Goal: Transaction & Acquisition: Purchase product/service

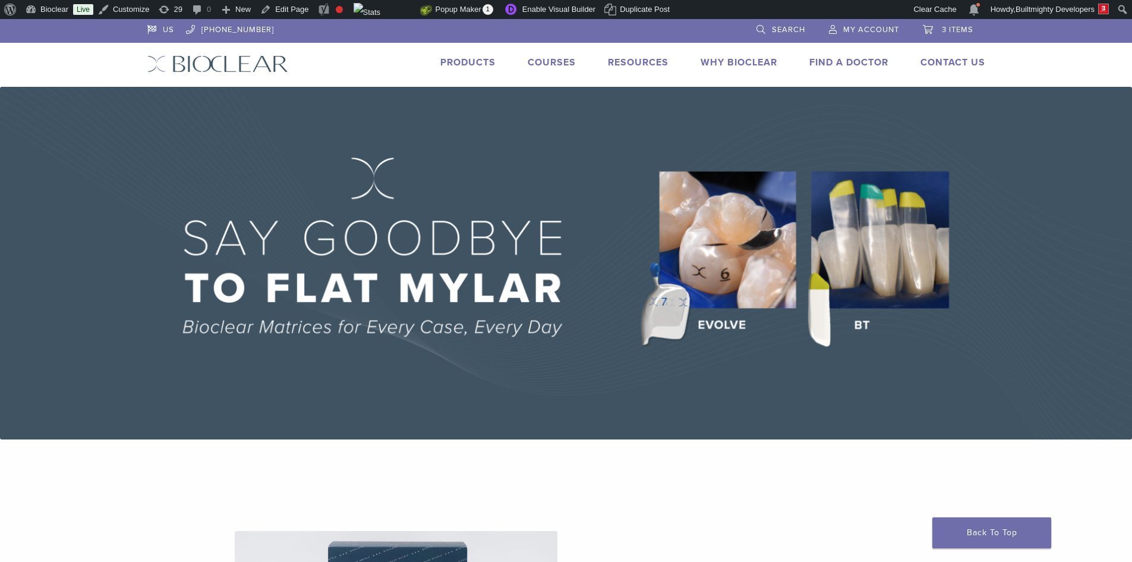
click at [452, 59] on link "Products" at bounding box center [467, 62] width 55 height 12
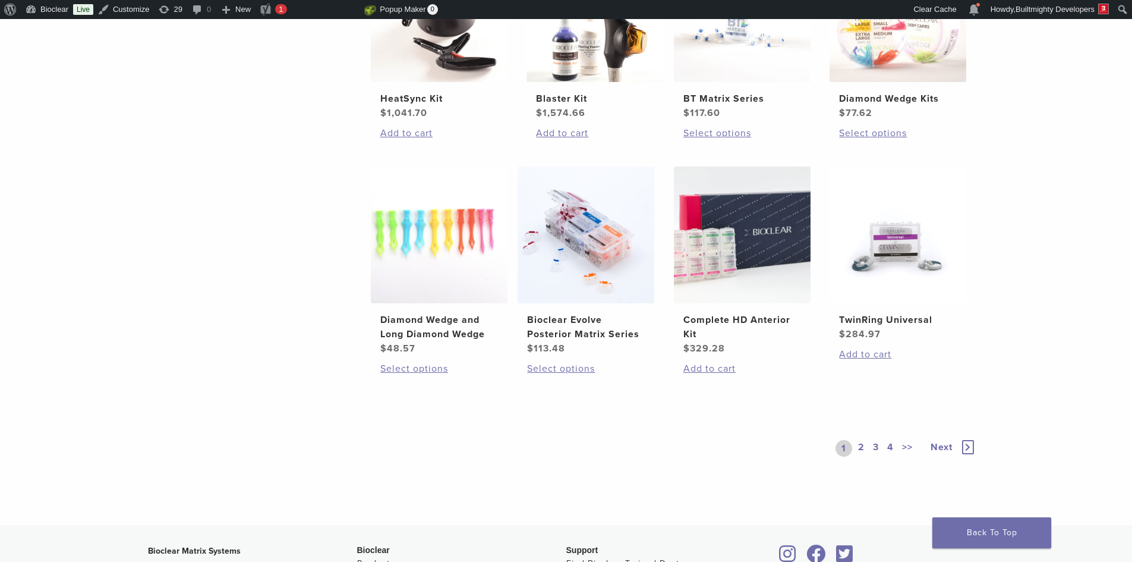
scroll to position [951, 0]
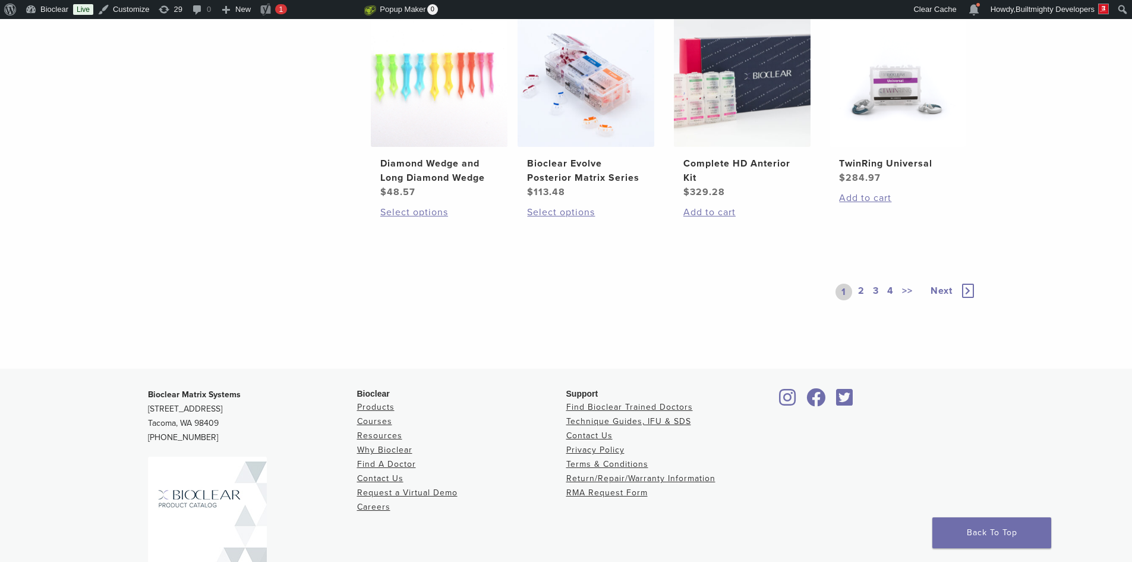
click at [859, 289] on link "2" at bounding box center [861, 292] width 11 height 17
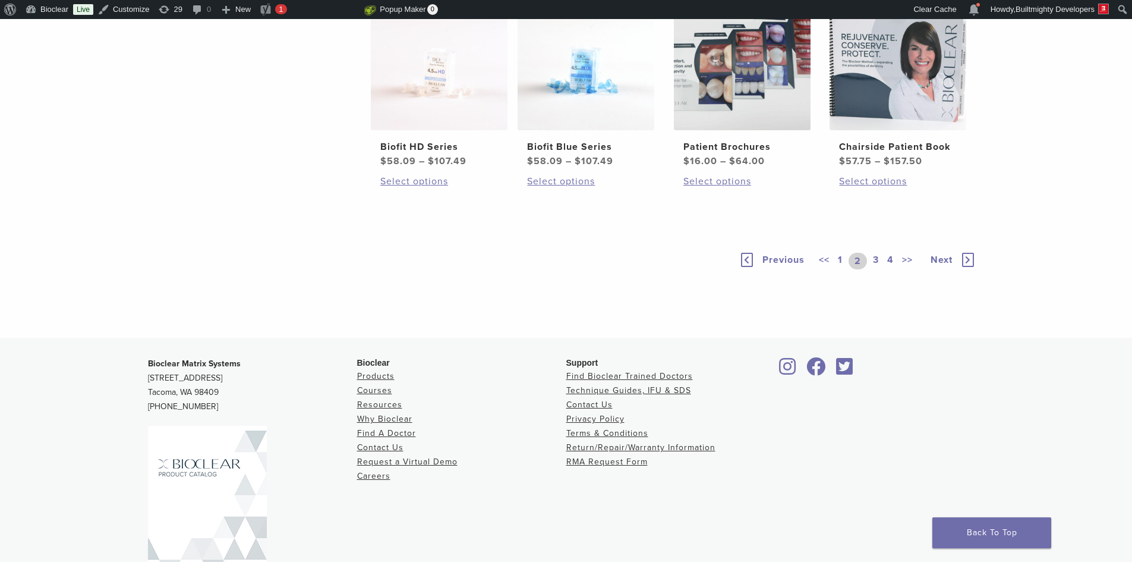
scroll to position [892, 0]
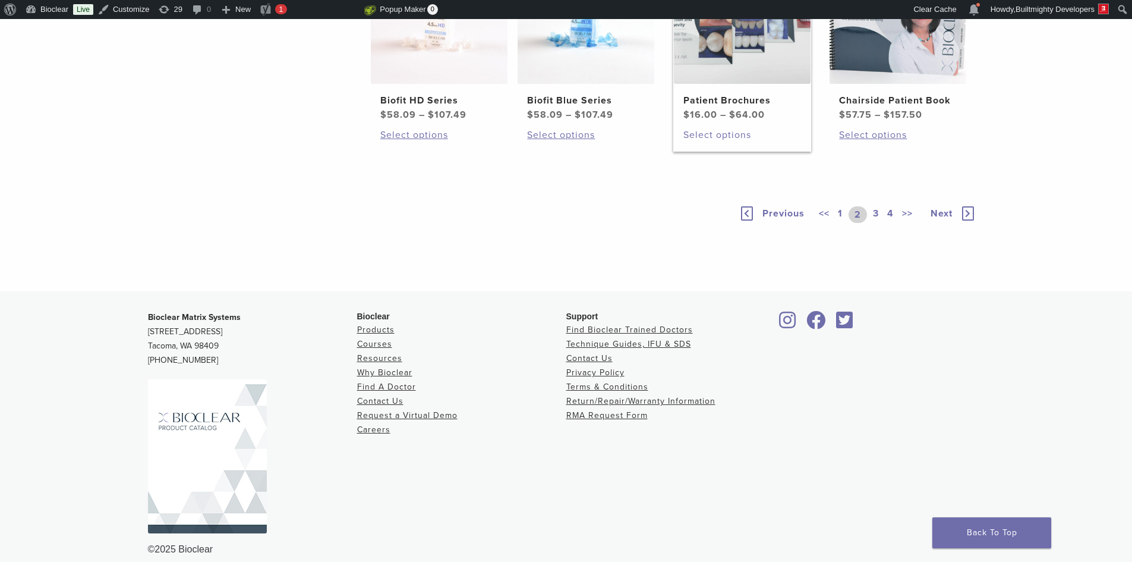
click at [704, 142] on link "Select options" at bounding box center [743, 135] width 118 height 14
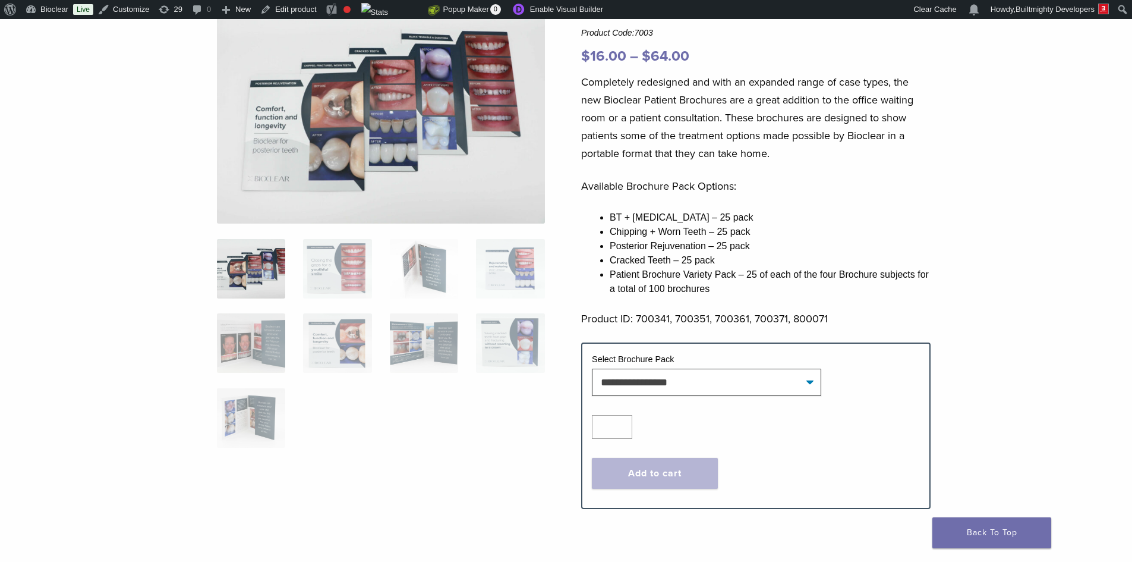
scroll to position [178, 0]
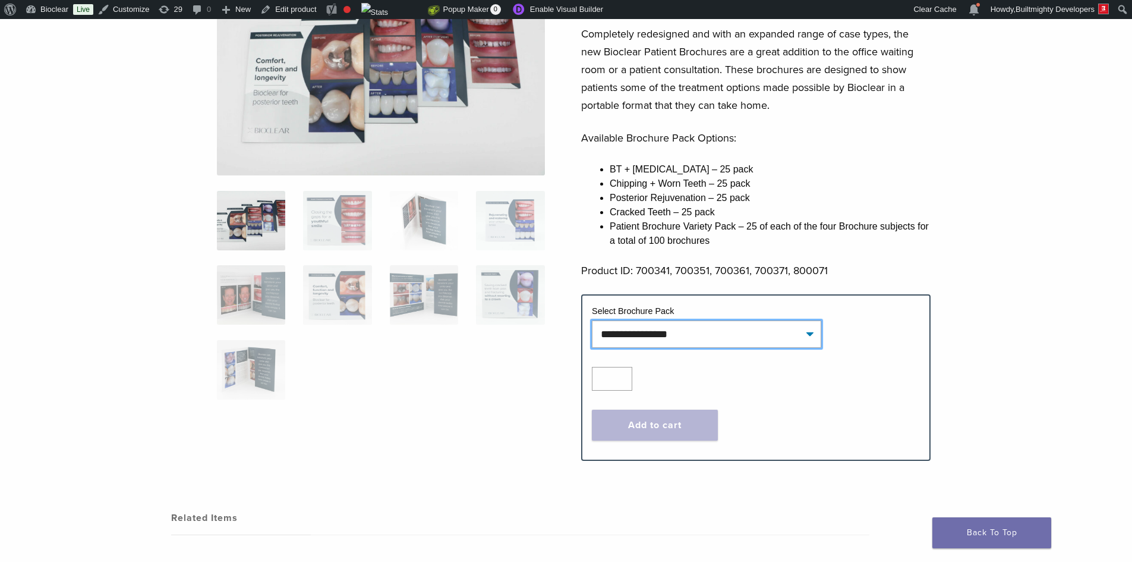
click at [676, 337] on select "**********" at bounding box center [706, 333] width 229 height 27
click at [592, 320] on select "**********" at bounding box center [706, 333] width 229 height 27
select select "**********"
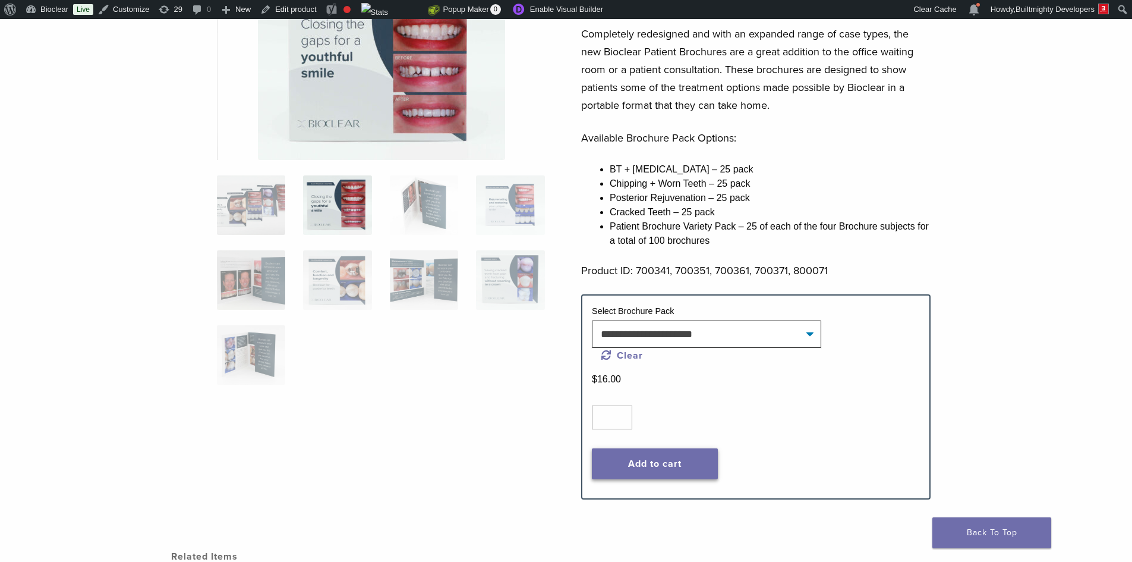
click at [680, 458] on button "Add to cart" at bounding box center [655, 463] width 126 height 31
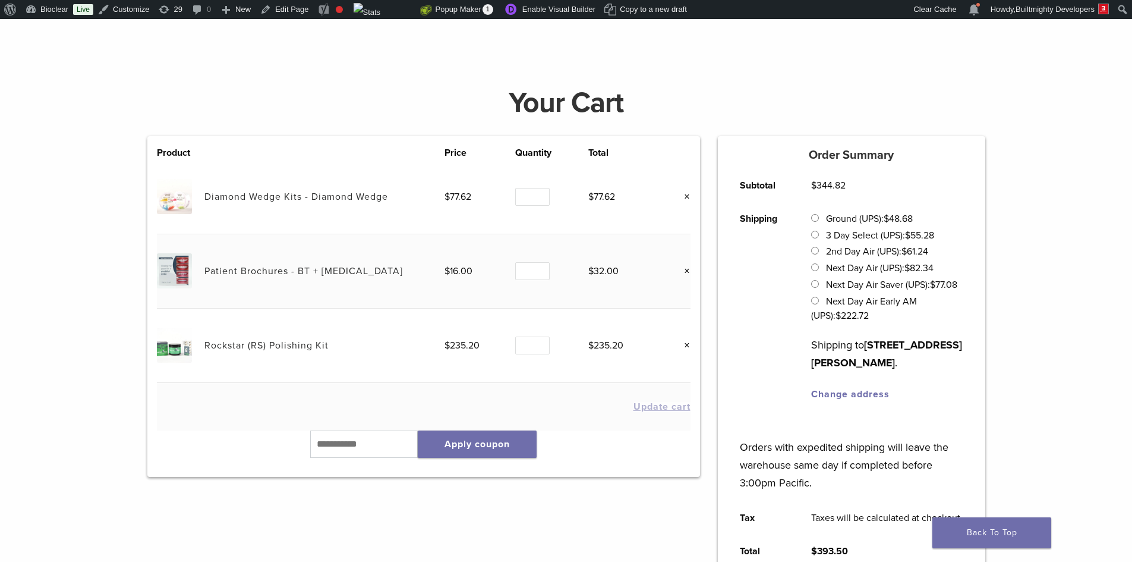
scroll to position [119, 0]
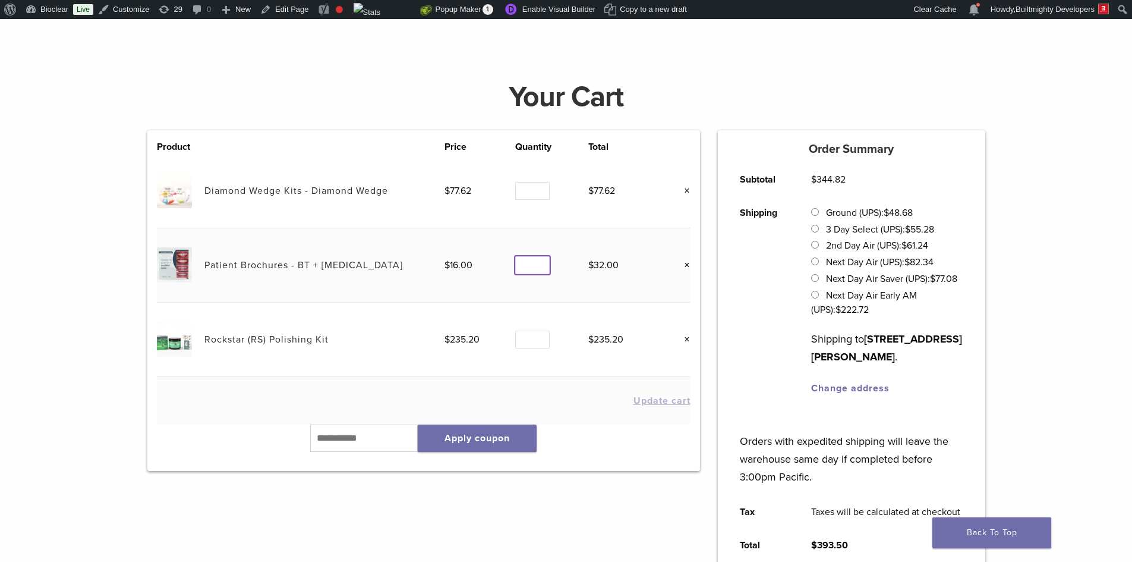
type input "*"
click at [539, 267] on input "*" at bounding box center [532, 265] width 34 height 18
click at [651, 399] on button "Update cart" at bounding box center [662, 401] width 57 height 10
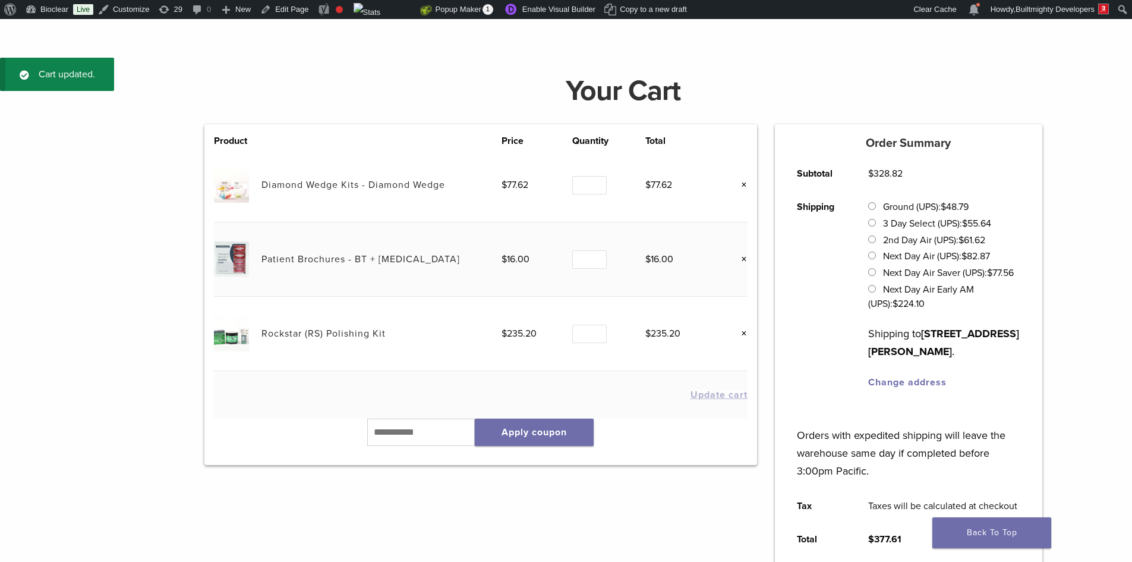
scroll to position [64, 0]
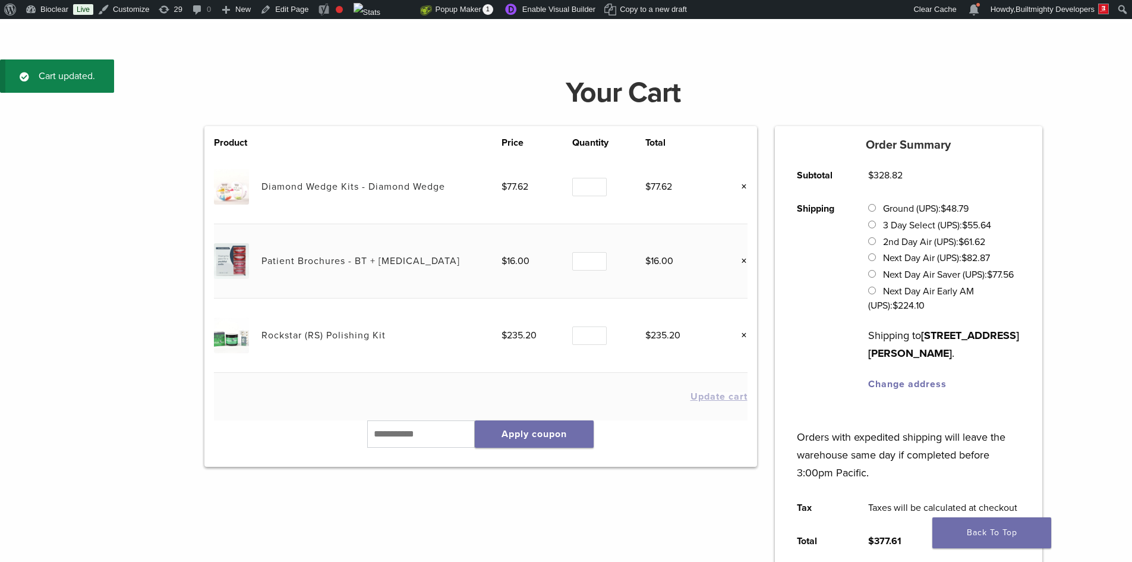
click at [742, 186] on link "×" at bounding box center [739, 186] width 15 height 15
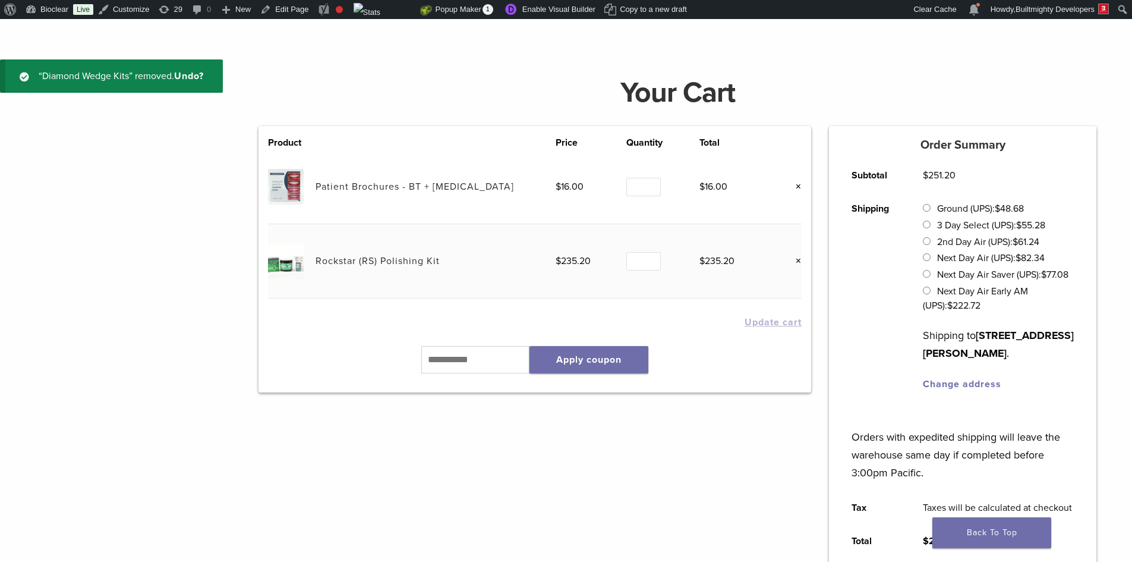
click at [801, 261] on link "×" at bounding box center [793, 260] width 15 height 15
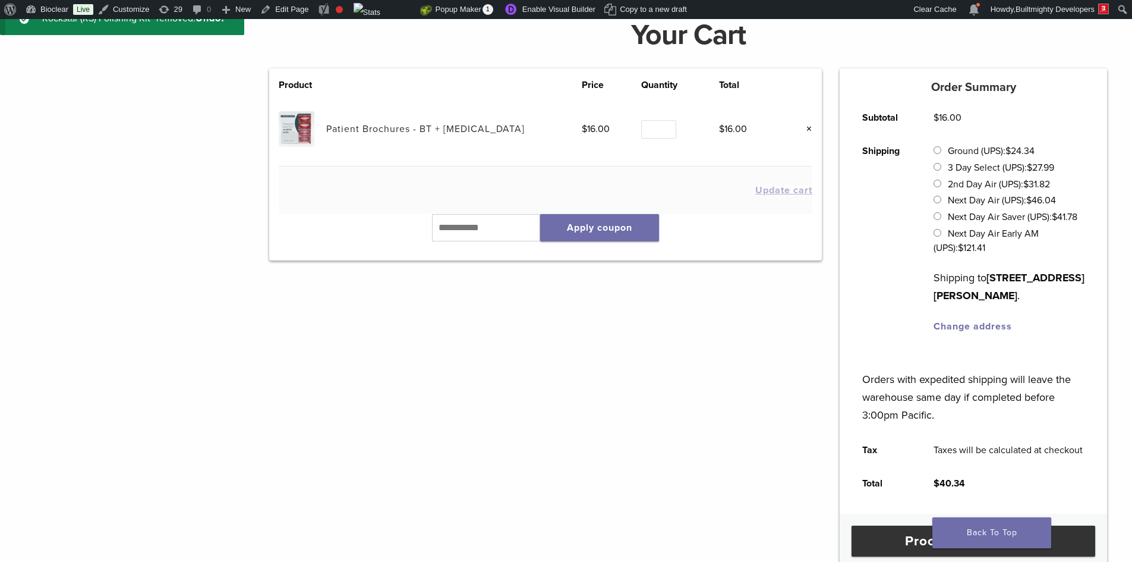
scroll to position [123, 0]
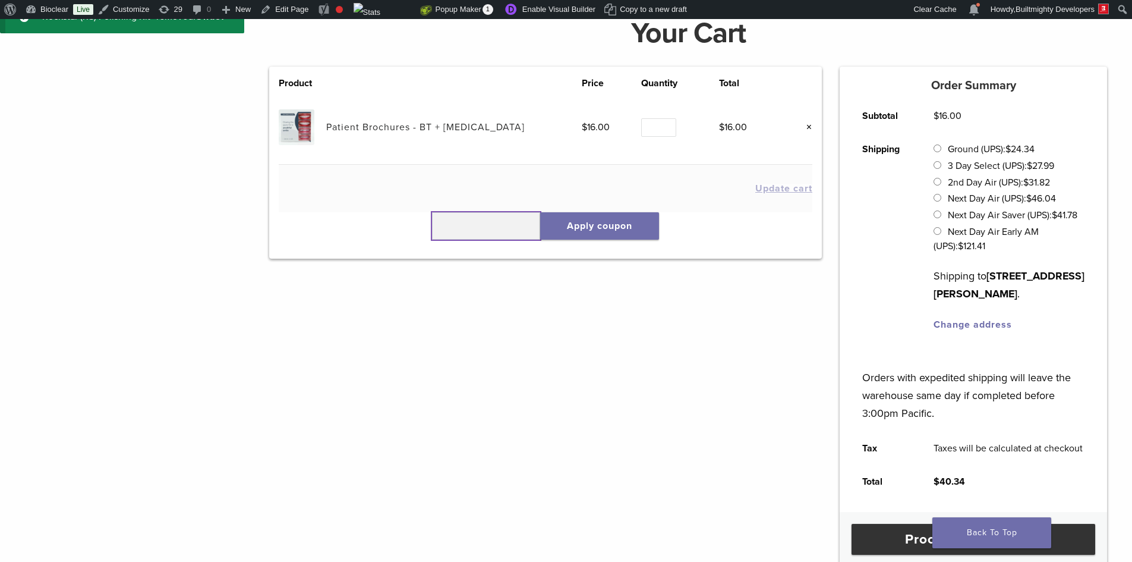
click at [496, 230] on input "text" at bounding box center [486, 225] width 108 height 27
type input "******"
click at [569, 226] on button "Apply coupon" at bounding box center [599, 225] width 119 height 27
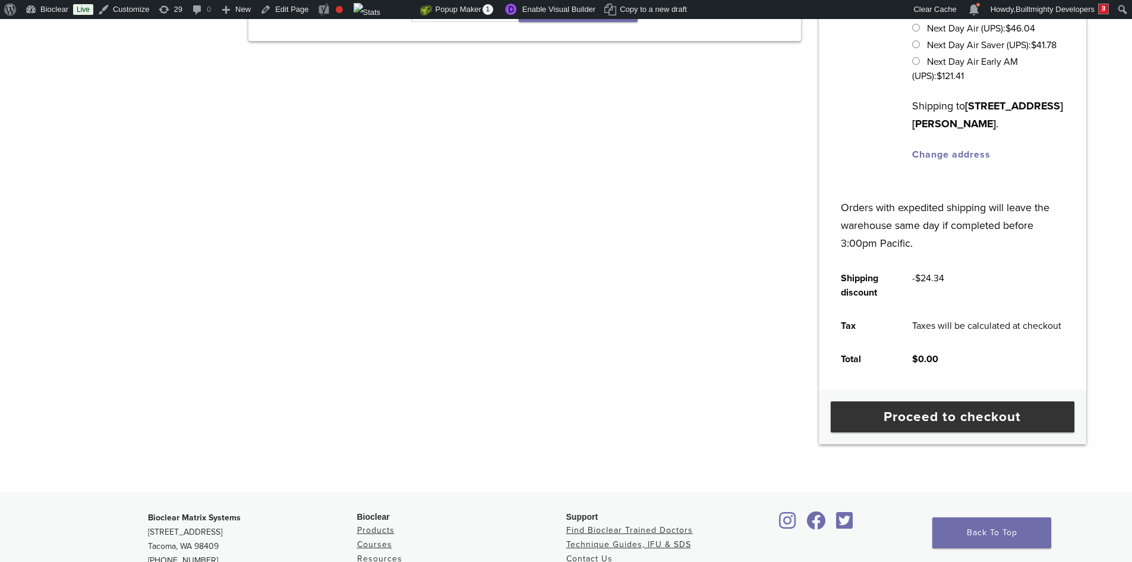
scroll to position [361, 0]
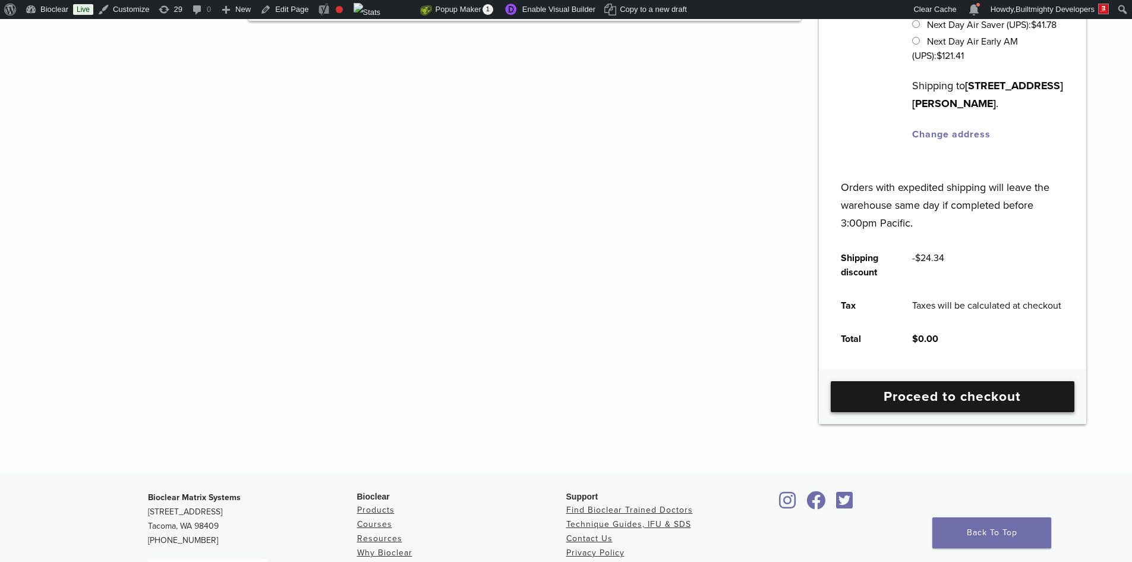
click at [868, 412] on link "Proceed to checkout" at bounding box center [953, 396] width 244 height 31
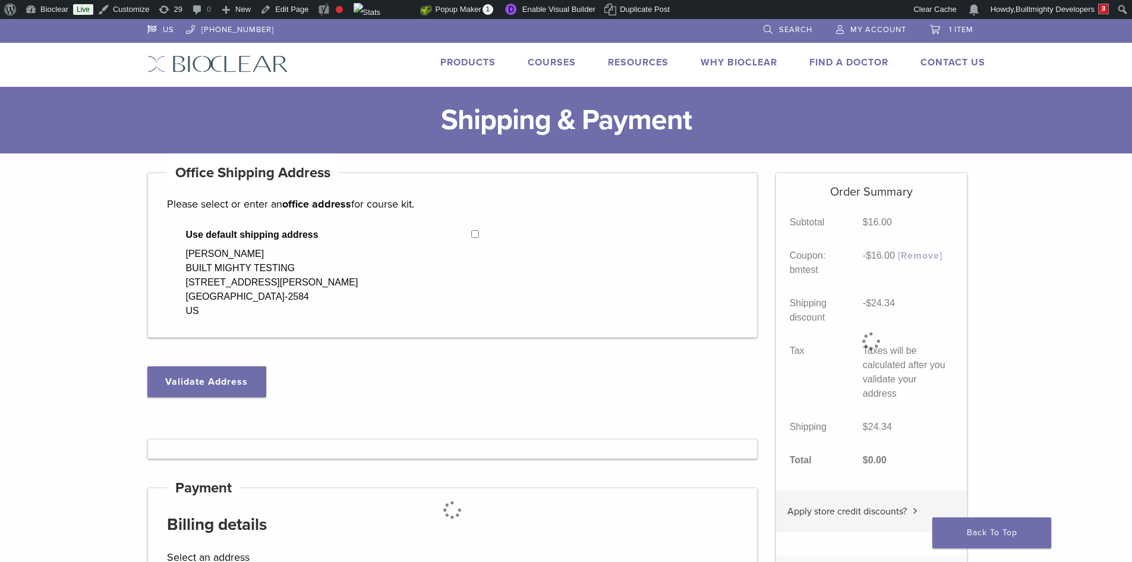
select select "**"
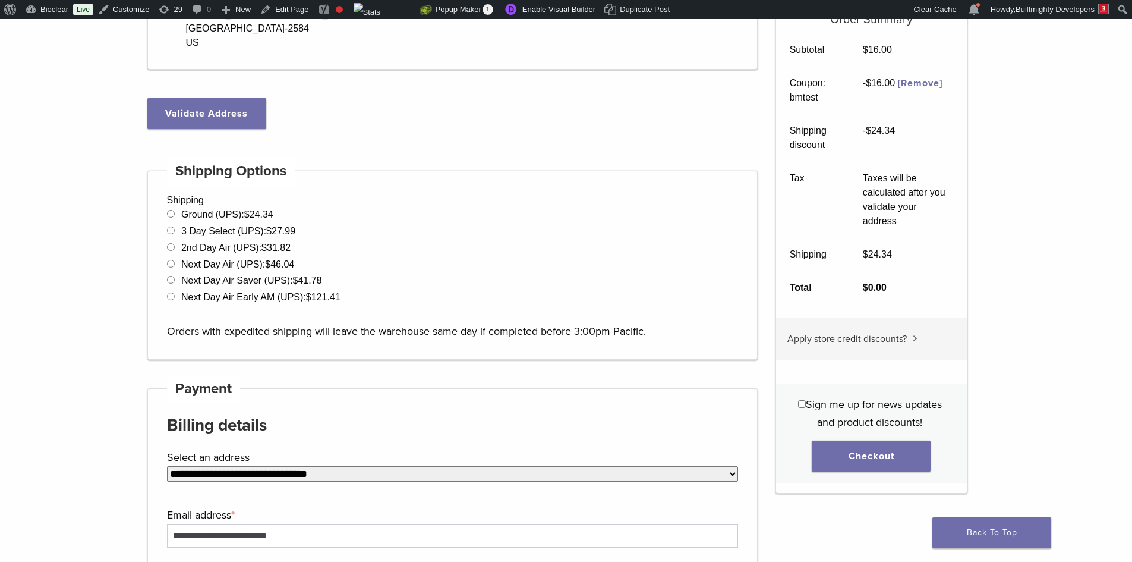
scroll to position [297, 0]
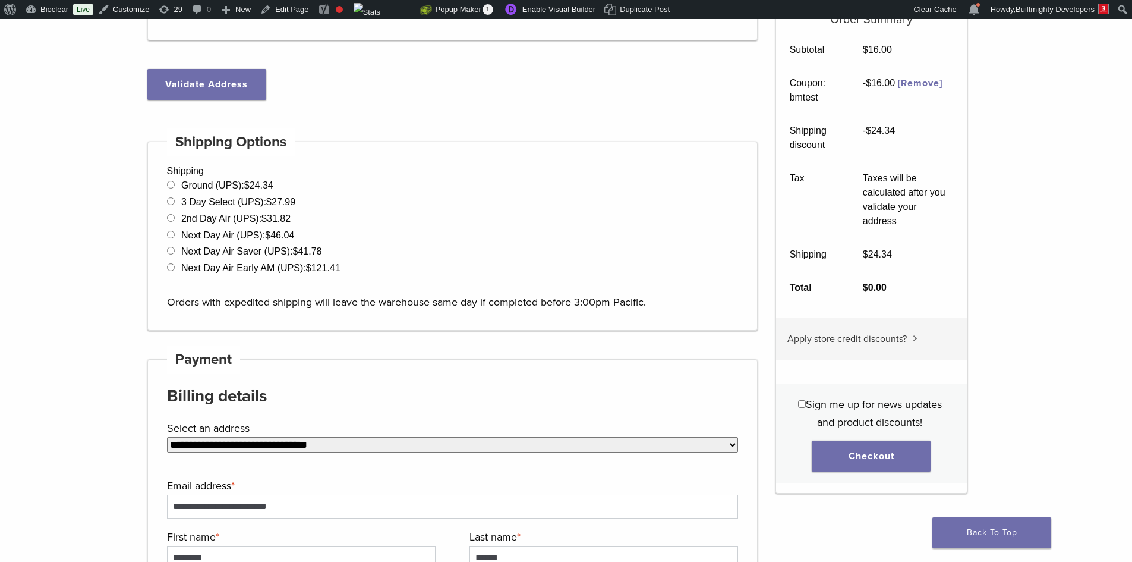
click at [915, 335] on img at bounding box center [915, 338] width 5 height 6
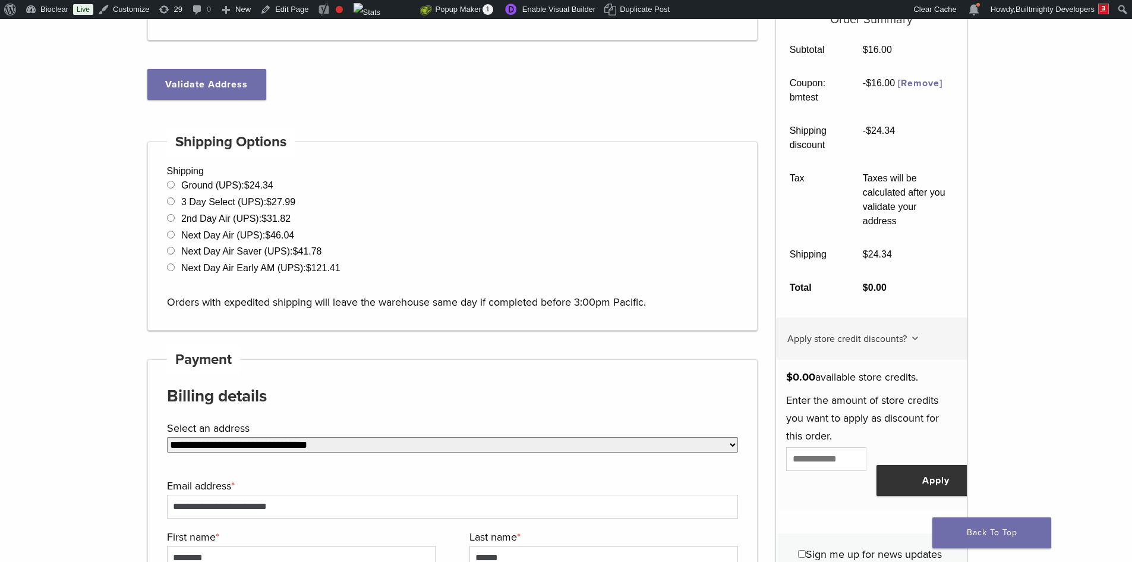
click at [915, 336] on img at bounding box center [915, 338] width 6 height 5
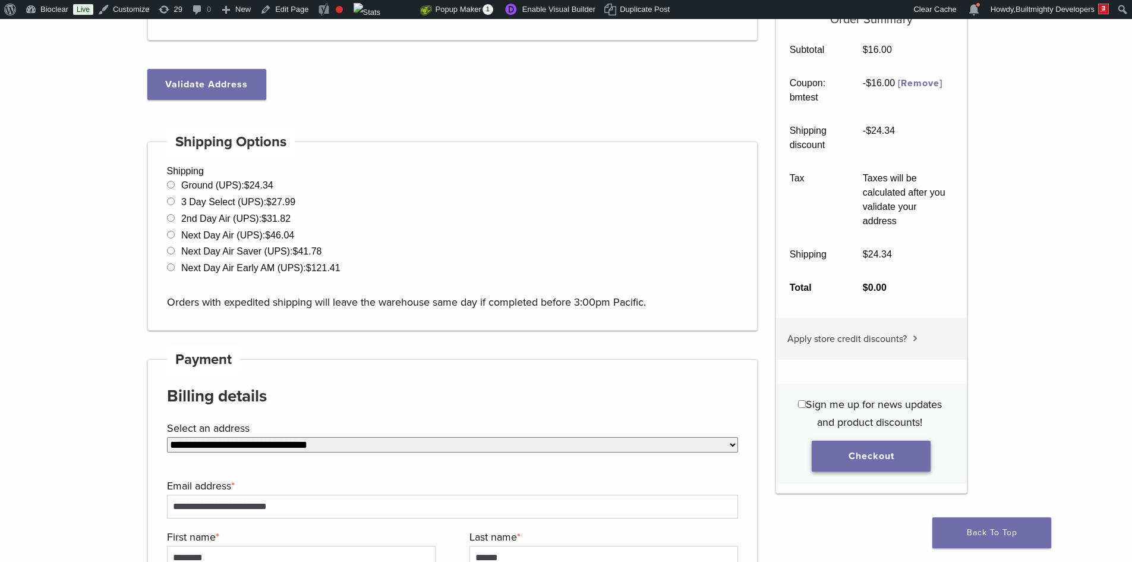
click at [836, 441] on button "Checkout" at bounding box center [871, 455] width 119 height 31
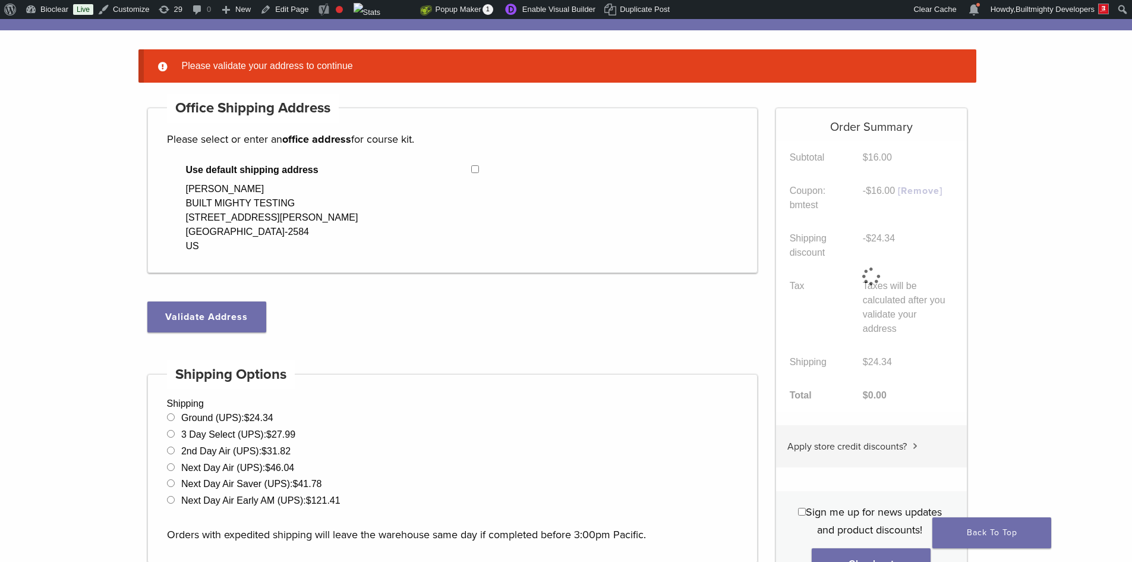
scroll to position [113, 0]
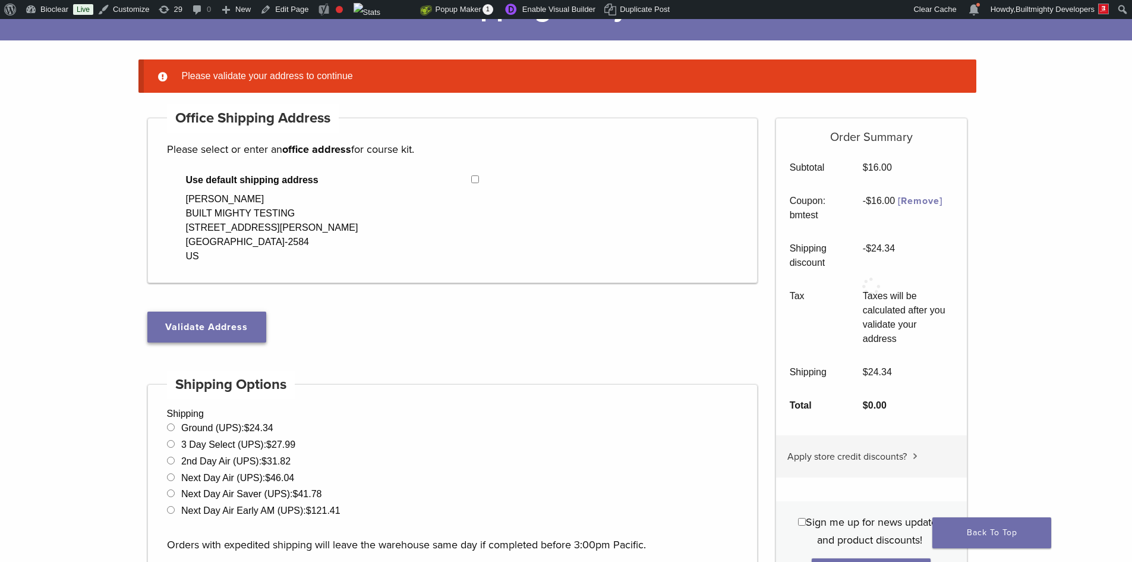
click at [227, 322] on button "Validate Address" at bounding box center [206, 326] width 119 height 31
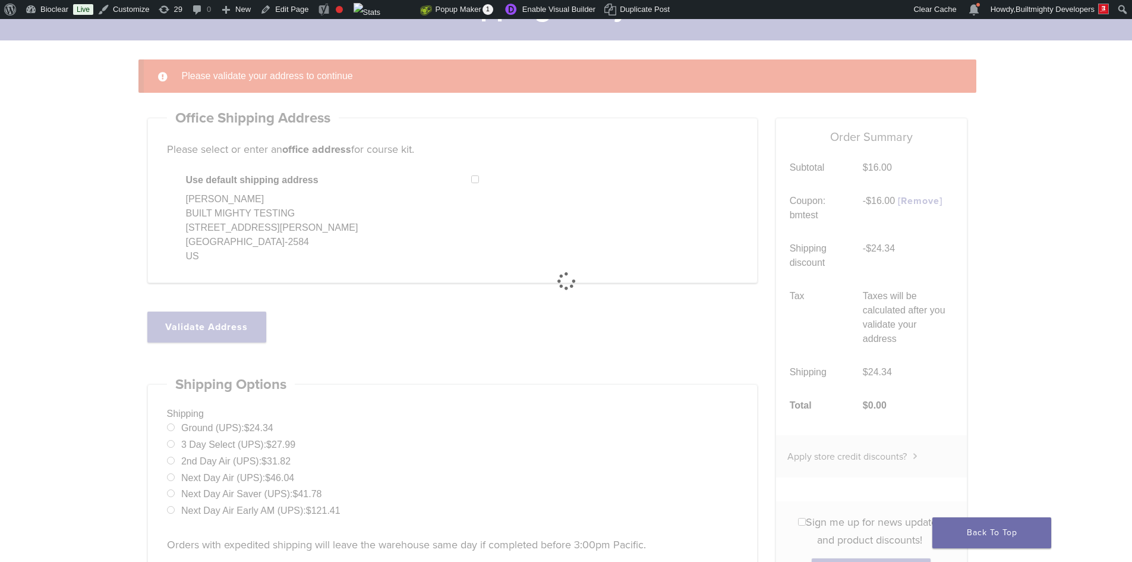
select select "**"
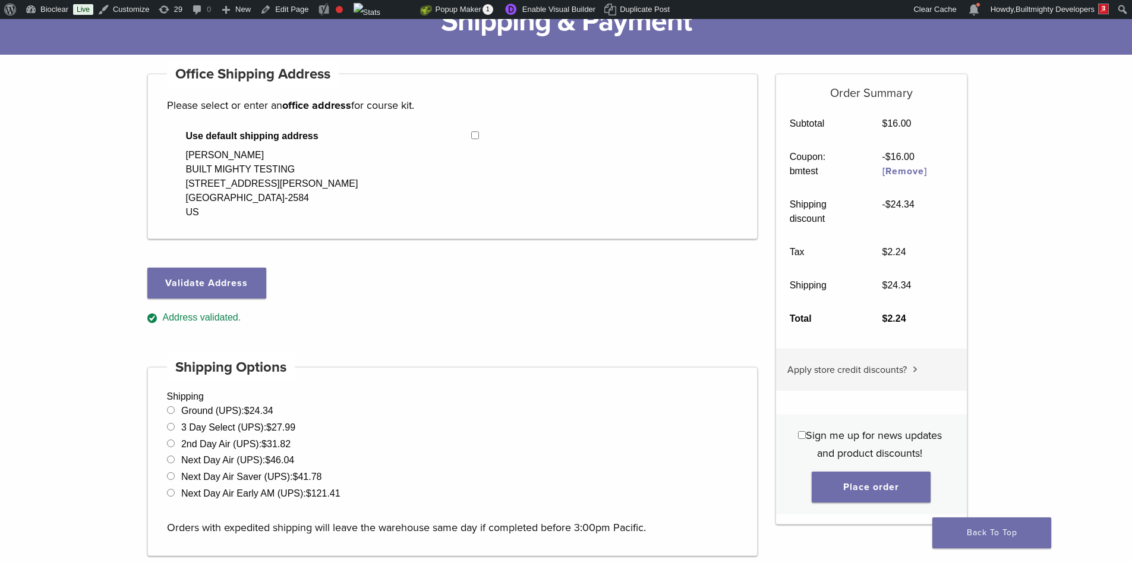
scroll to position [0, 0]
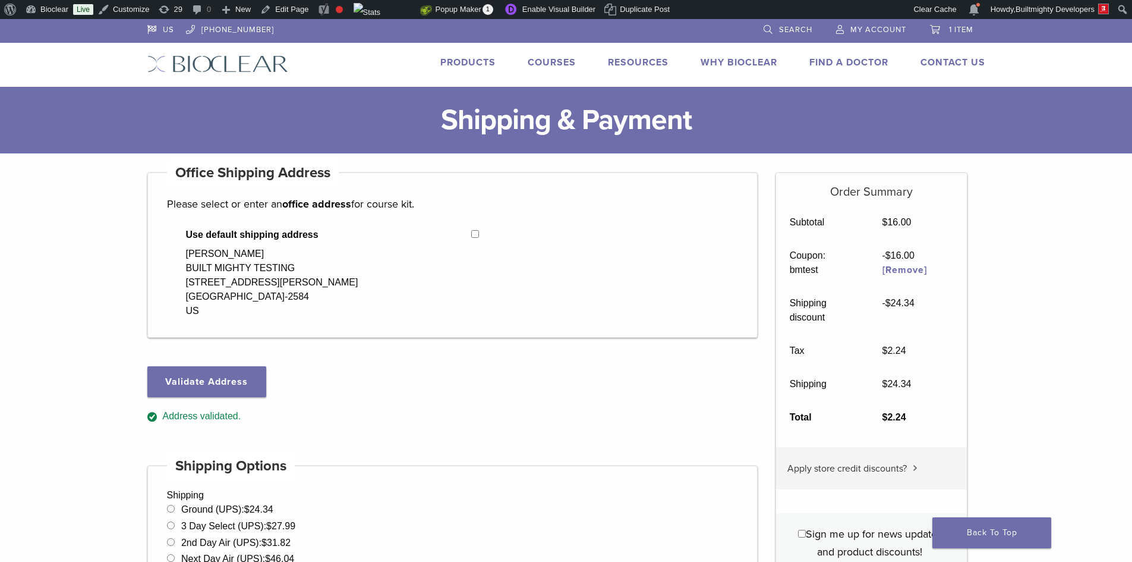
click at [957, 26] on span "1 item" at bounding box center [961, 30] width 24 height 10
click at [911, 269] on link "[Remove]" at bounding box center [905, 270] width 45 height 12
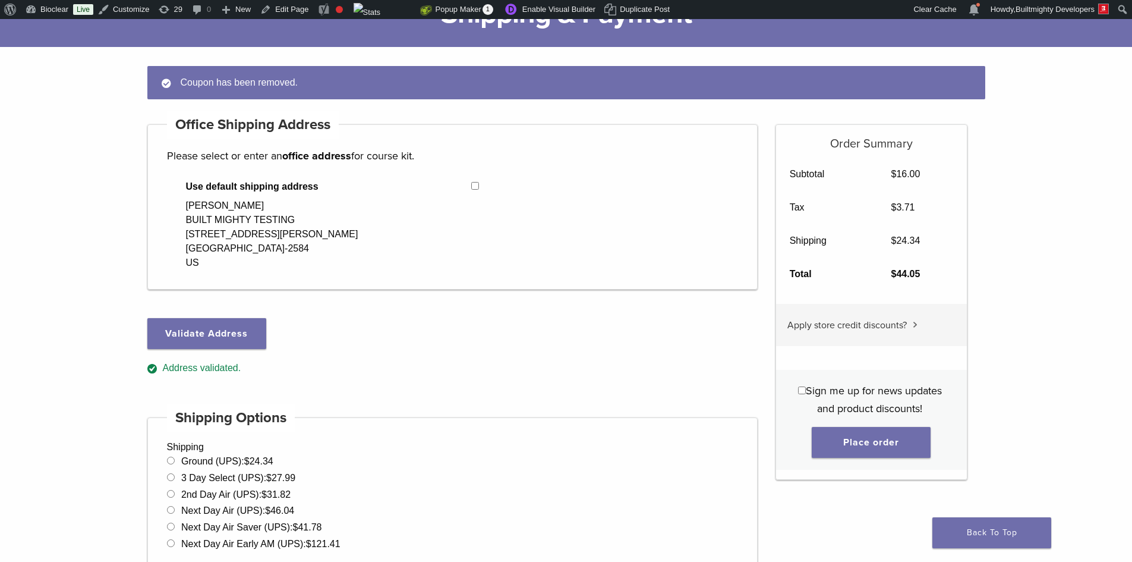
scroll to position [113, 0]
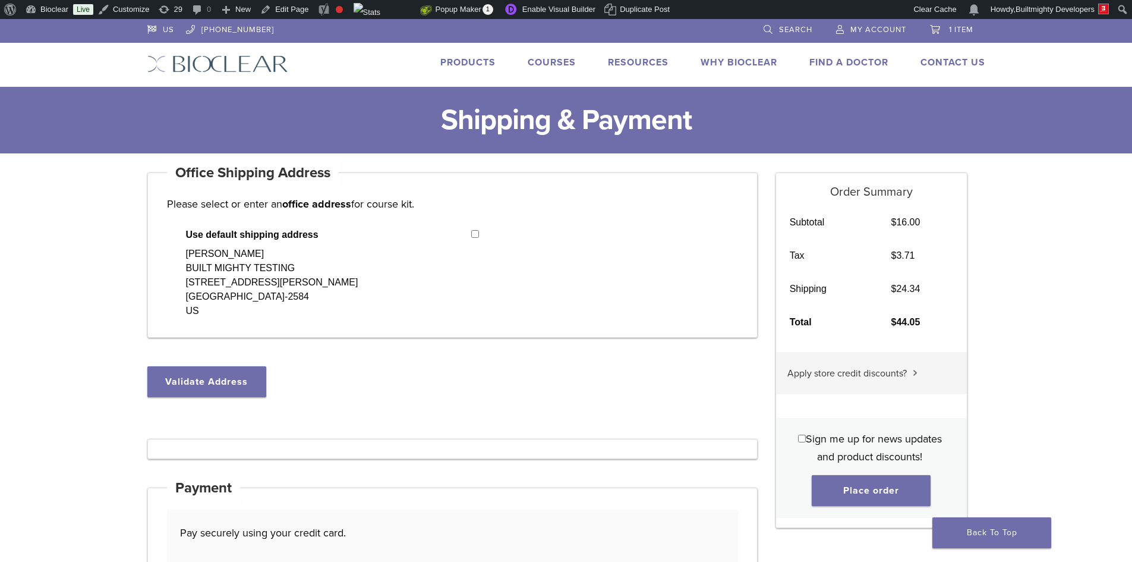
select select "**"
click at [958, 27] on span "1 item" at bounding box center [961, 30] width 24 height 10
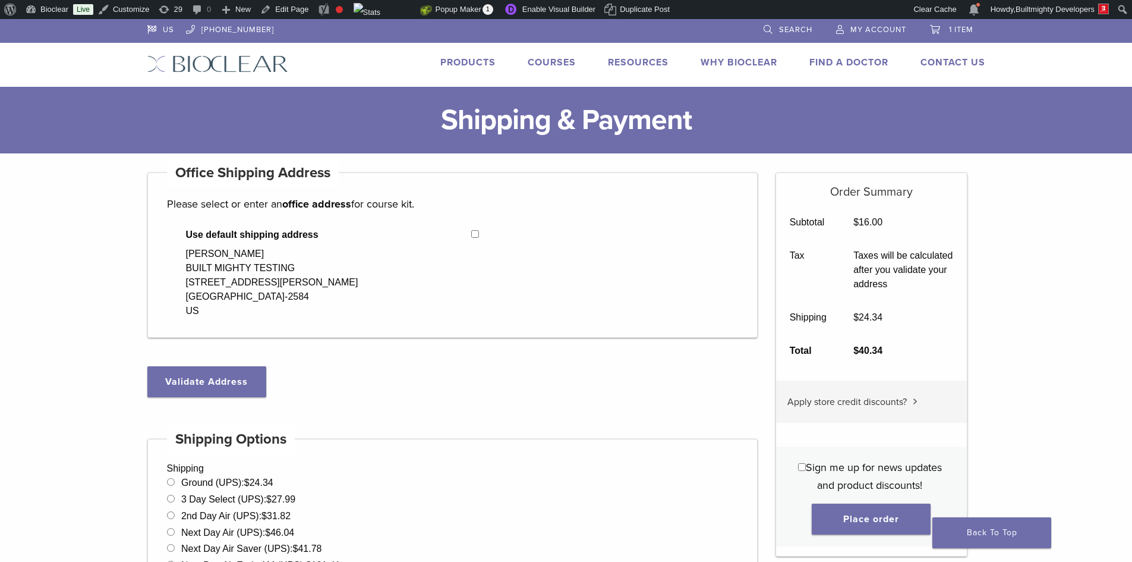
click at [956, 31] on span "1 item" at bounding box center [961, 30] width 24 height 10
click at [959, 27] on span "1 item" at bounding box center [961, 30] width 24 height 10
click at [932, 27] on link "1 item" at bounding box center [951, 28] width 43 height 18
click at [953, 29] on span "1 item" at bounding box center [961, 30] width 24 height 10
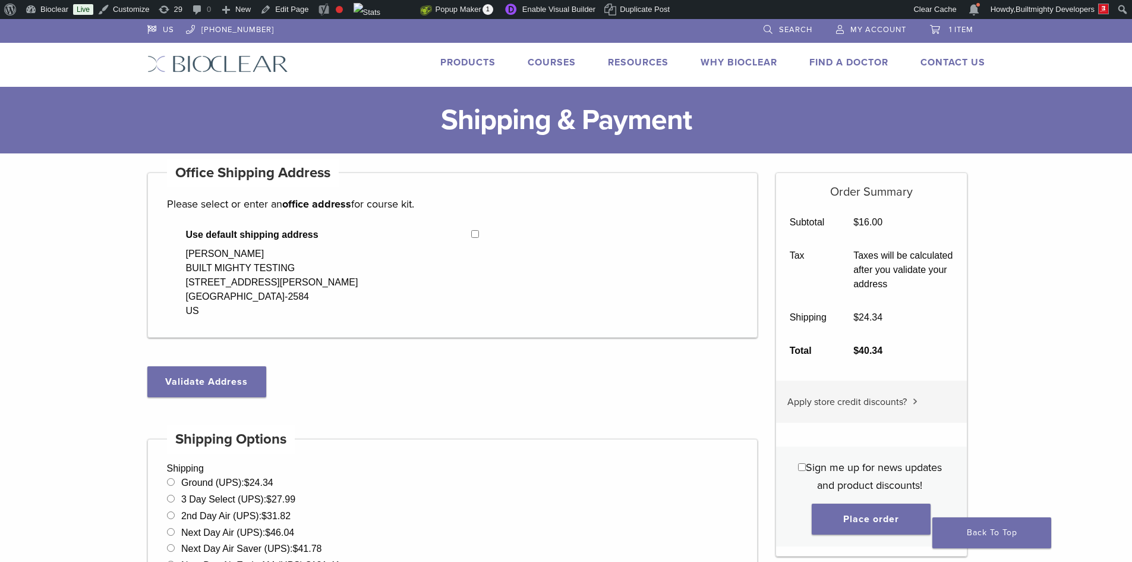
click at [953, 29] on span "1 item" at bounding box center [961, 30] width 24 height 10
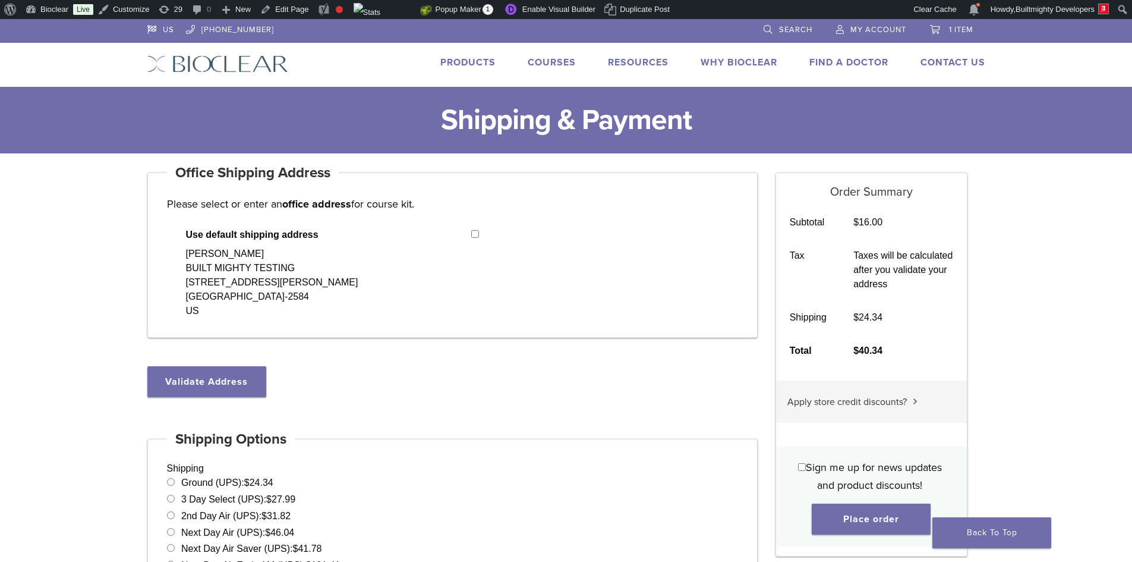
click at [953, 29] on span "1 item" at bounding box center [961, 30] width 24 height 10
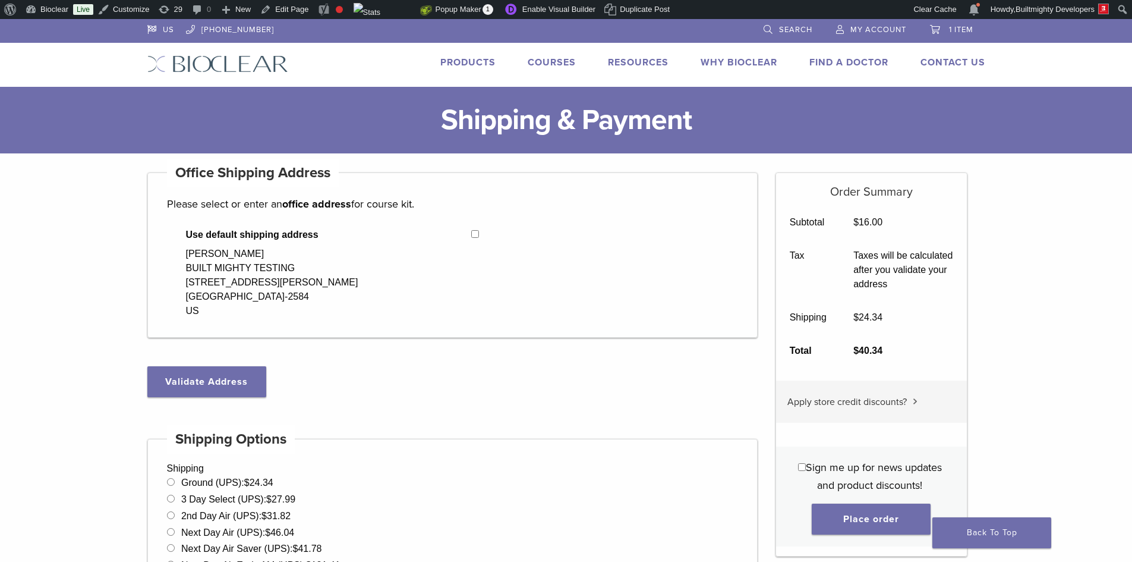
click at [953, 29] on span "1 item" at bounding box center [961, 30] width 24 height 10
click at [238, 62] on img at bounding box center [217, 63] width 141 height 17
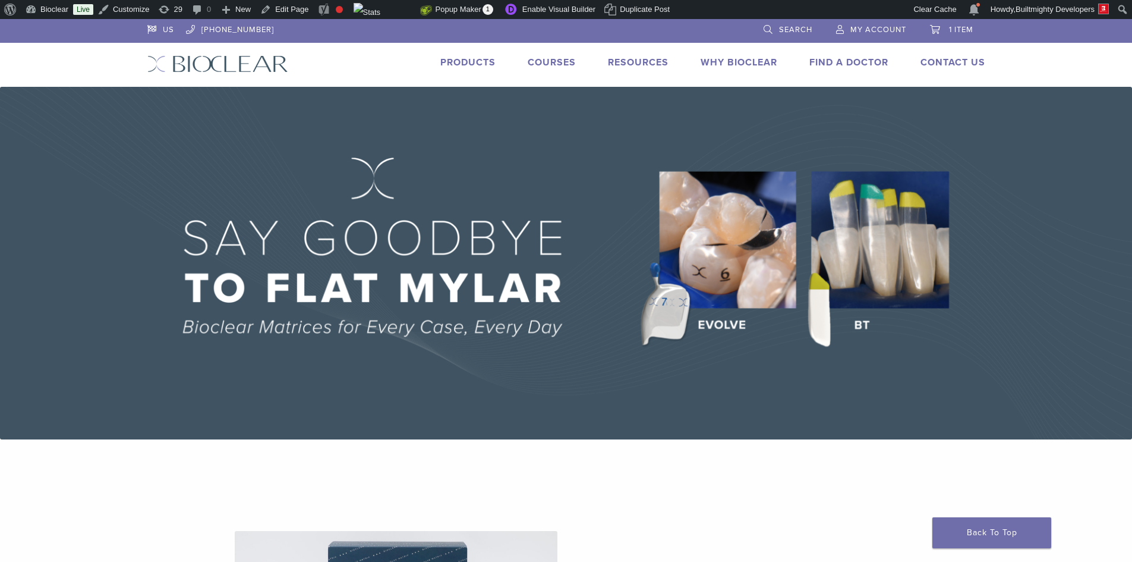
click at [957, 29] on span "1 item" at bounding box center [961, 30] width 24 height 10
click at [951, 29] on span "1 item" at bounding box center [961, 30] width 24 height 10
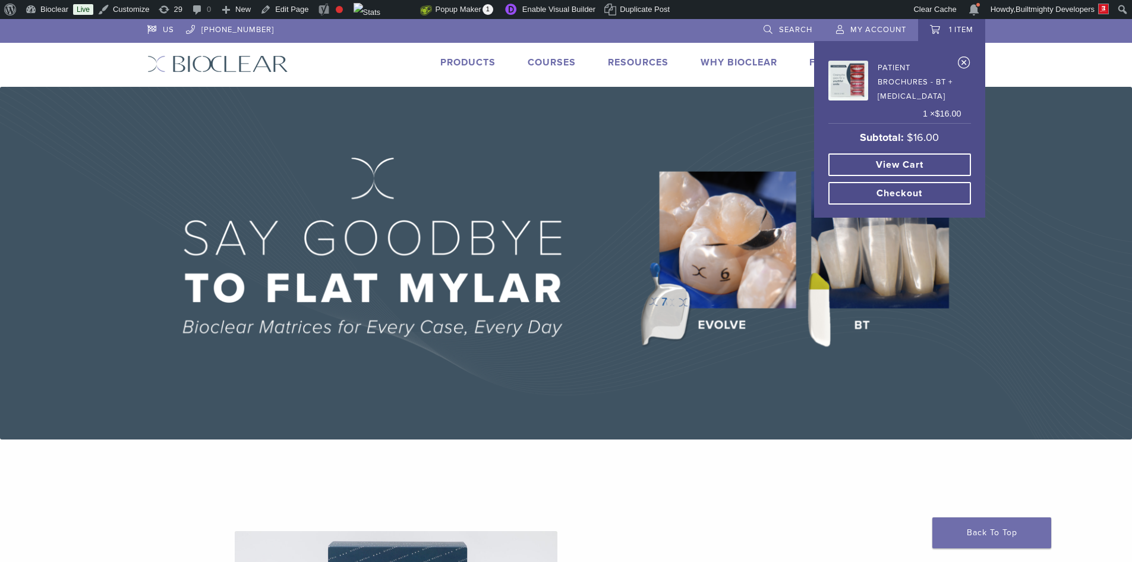
click at [881, 190] on link "Checkout" at bounding box center [900, 193] width 143 height 23
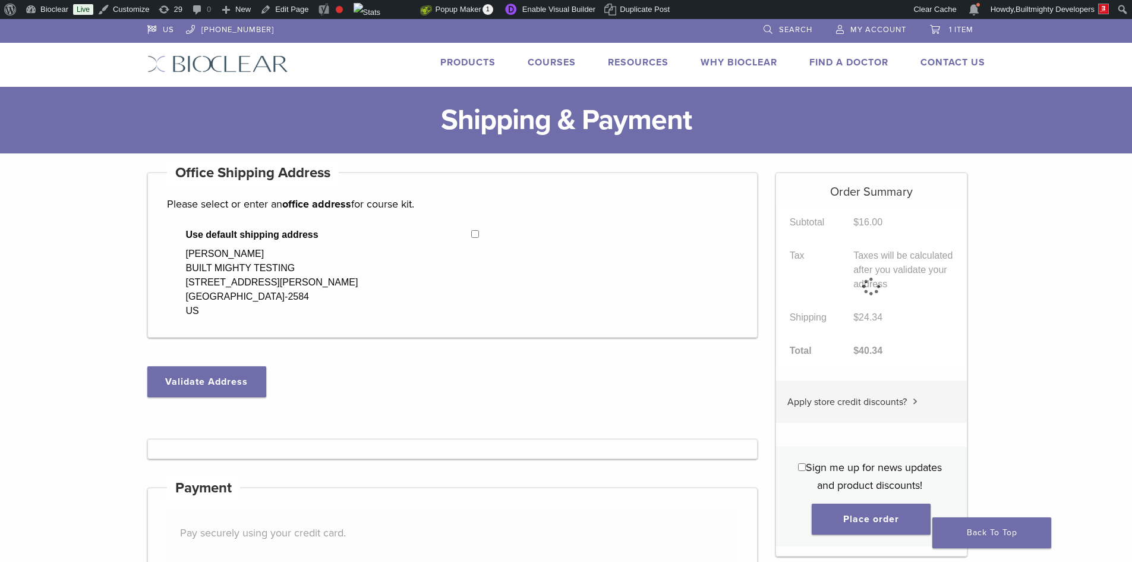
select select "**"
click at [962, 29] on span "1 item" at bounding box center [961, 30] width 24 height 10
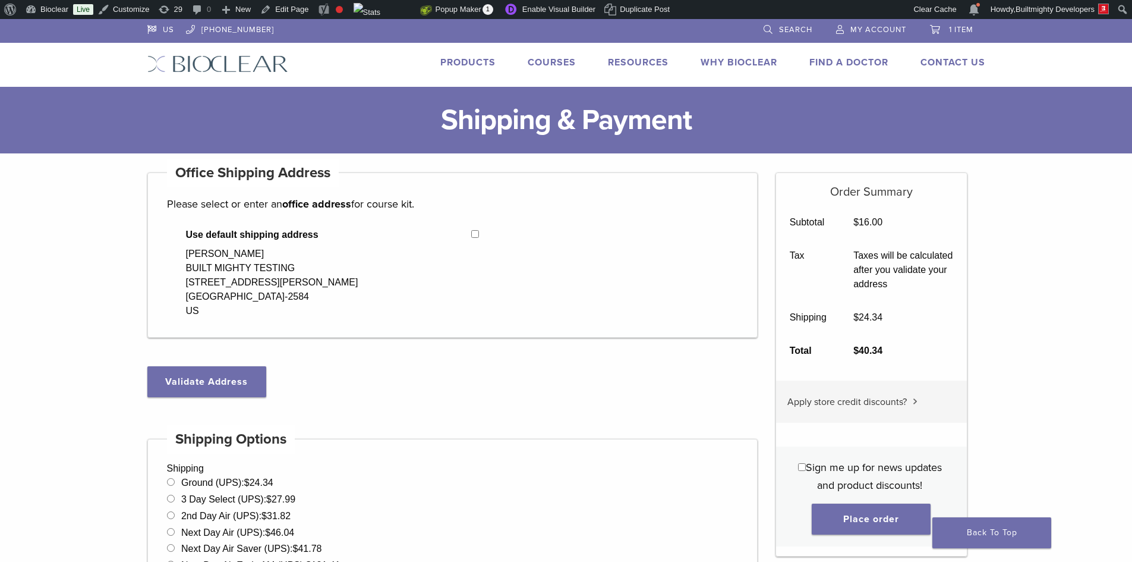
click at [962, 29] on span "1 item" at bounding box center [961, 30] width 24 height 10
click at [961, 29] on span "1 item" at bounding box center [961, 30] width 24 height 10
click at [934, 29] on link "1 item" at bounding box center [951, 28] width 43 height 18
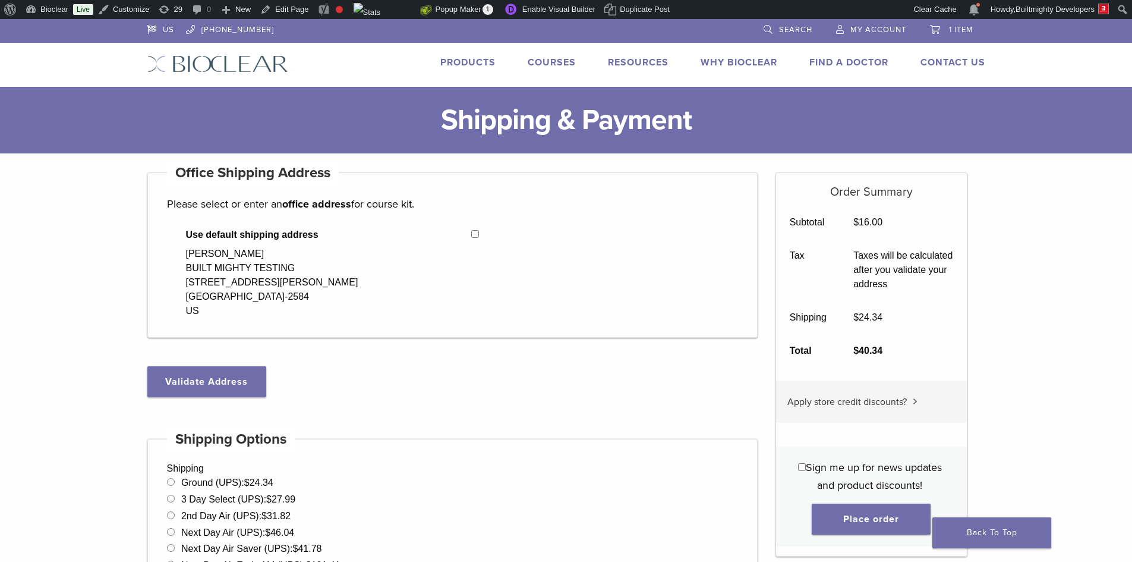
click at [960, 26] on span "1 item" at bounding box center [961, 30] width 24 height 10
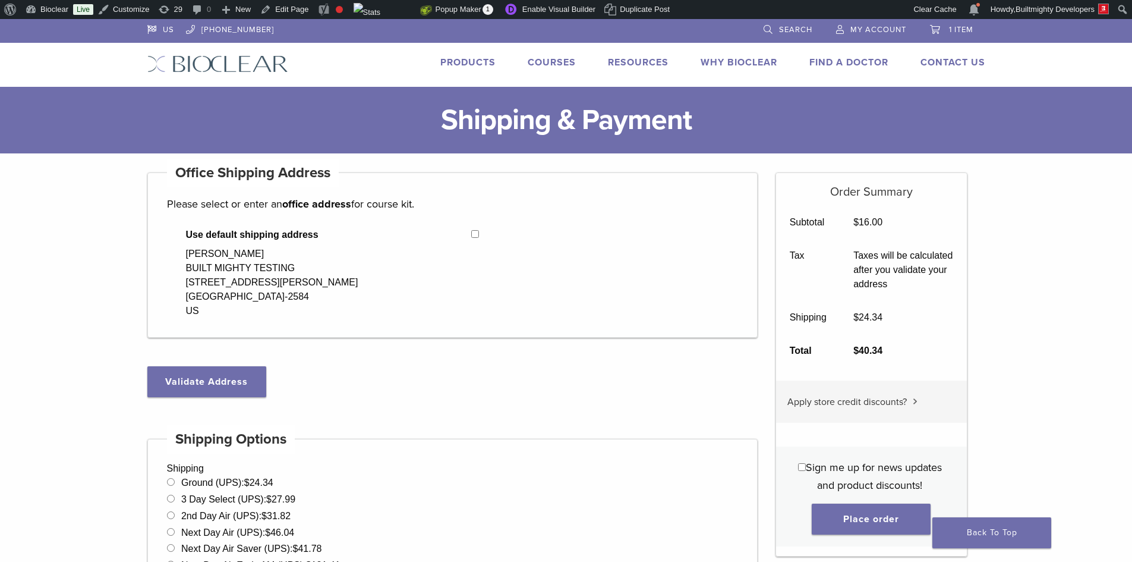
click at [172, 58] on img at bounding box center [217, 63] width 141 height 17
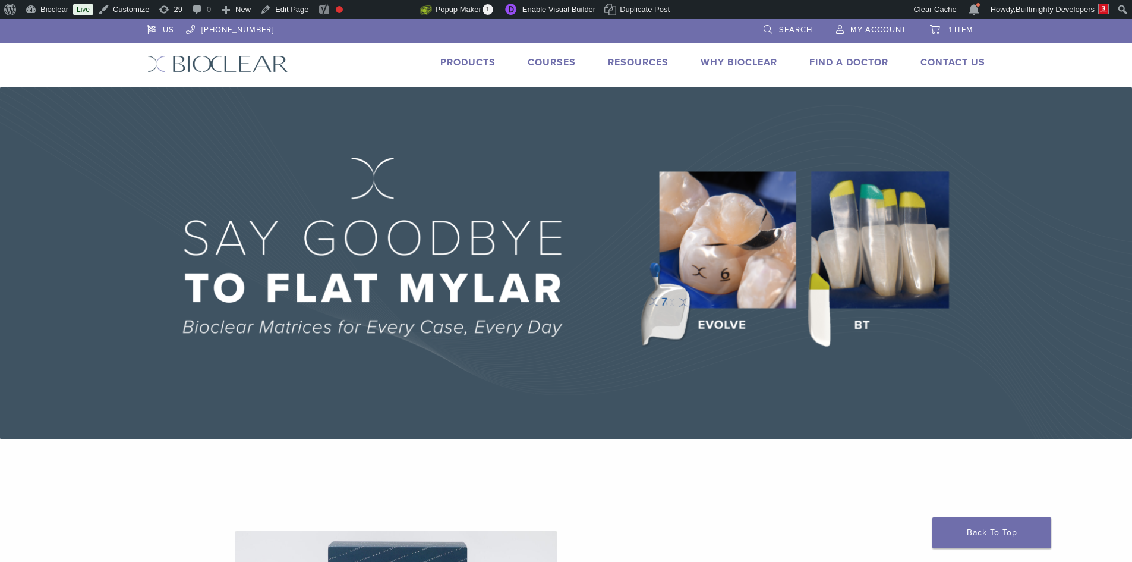
click at [957, 27] on span "1 item" at bounding box center [961, 30] width 24 height 10
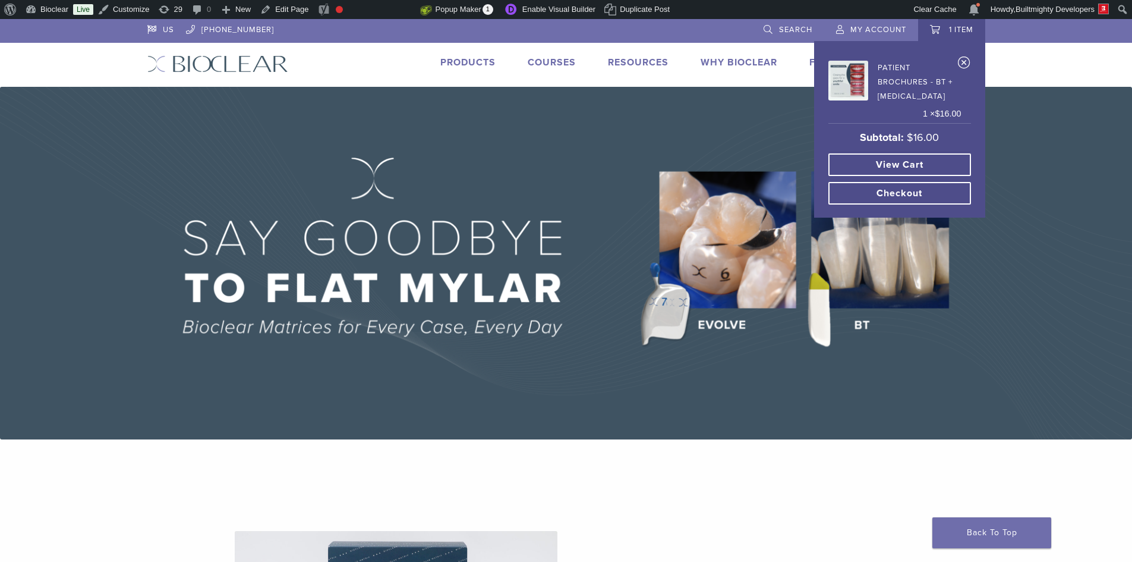
click at [895, 191] on link "Checkout" at bounding box center [900, 193] width 143 height 23
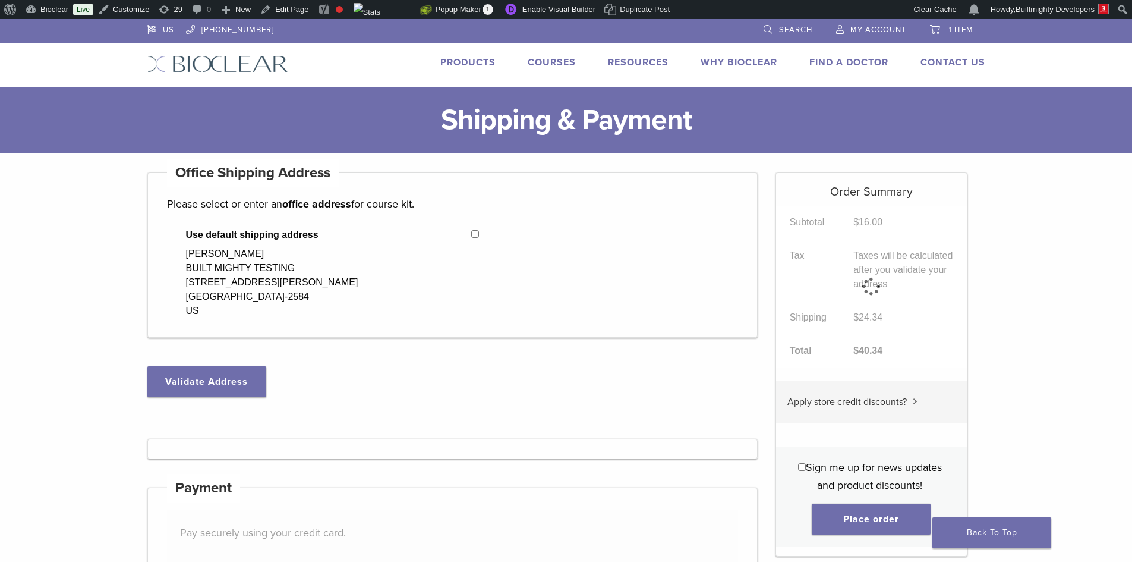
select select "**"
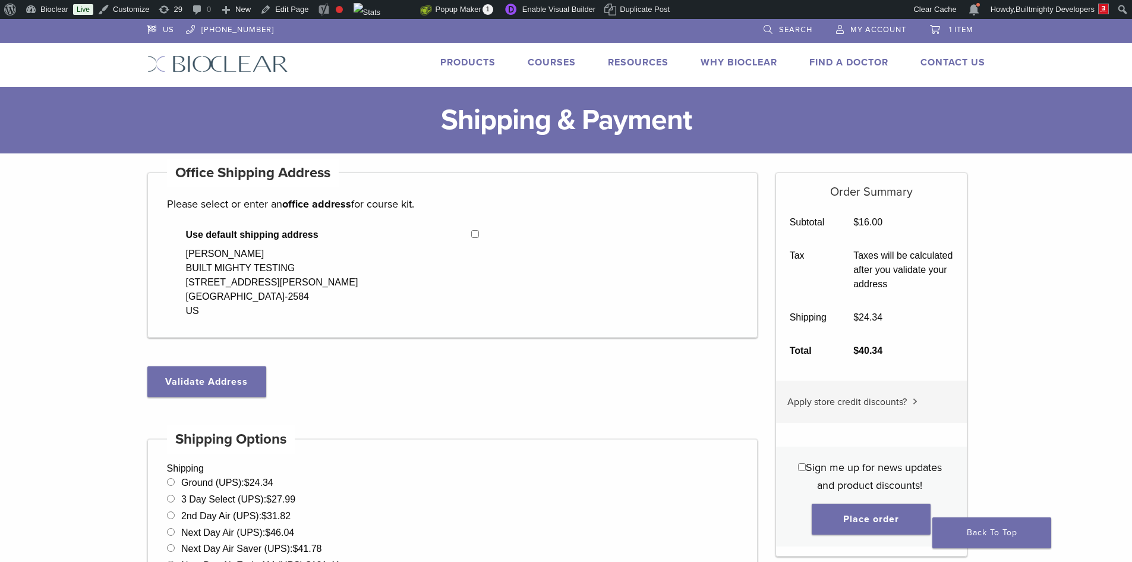
click at [953, 26] on span "1 item" at bounding box center [961, 30] width 24 height 10
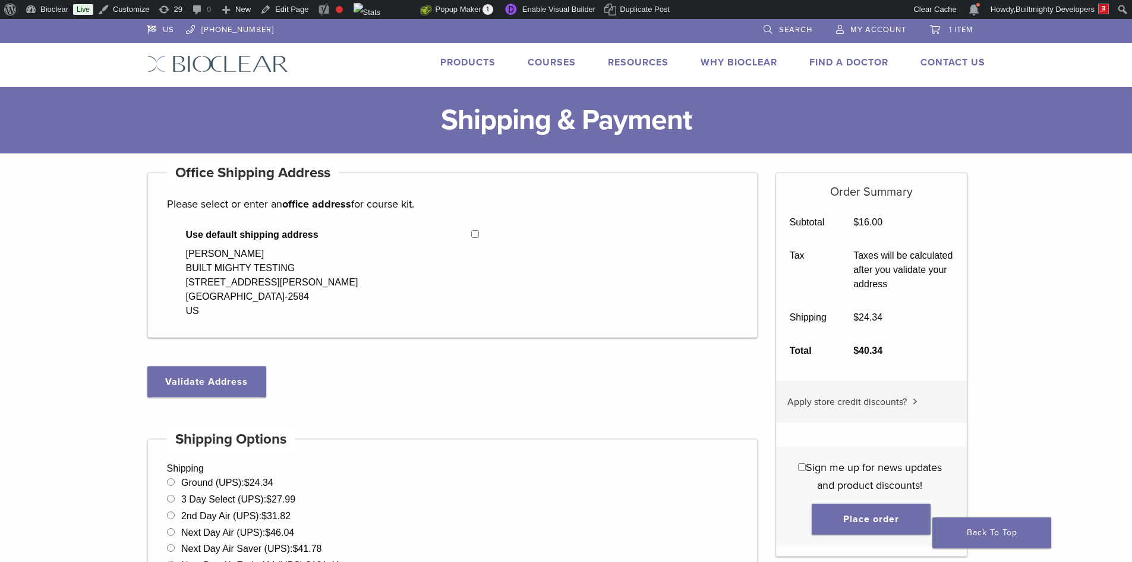
click at [953, 26] on span "1 item" at bounding box center [961, 30] width 24 height 10
click at [195, 62] on img at bounding box center [217, 63] width 141 height 17
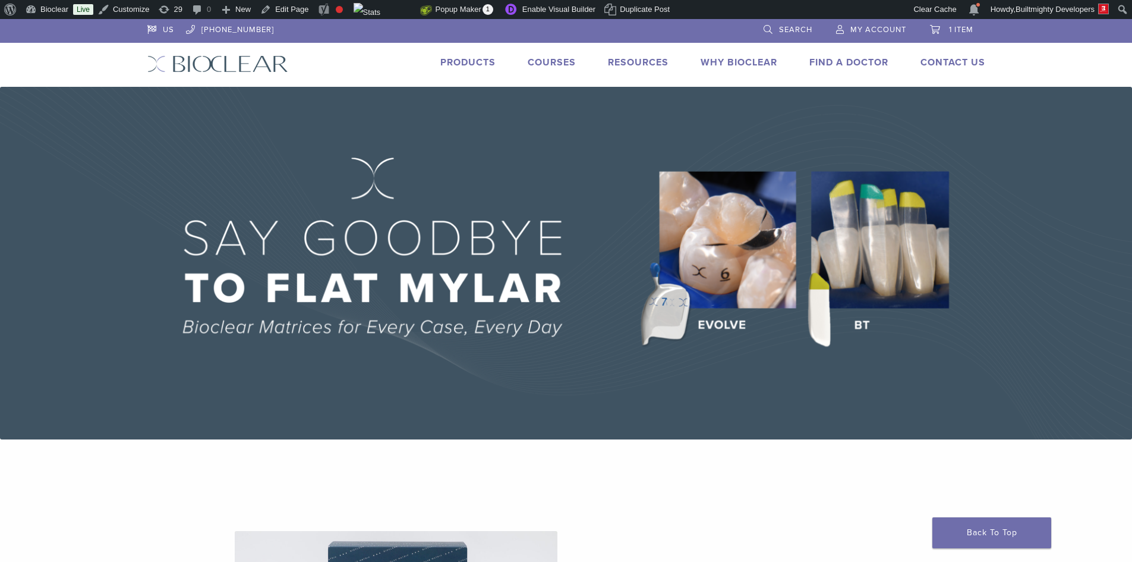
click at [959, 29] on span "1 item" at bounding box center [961, 30] width 24 height 10
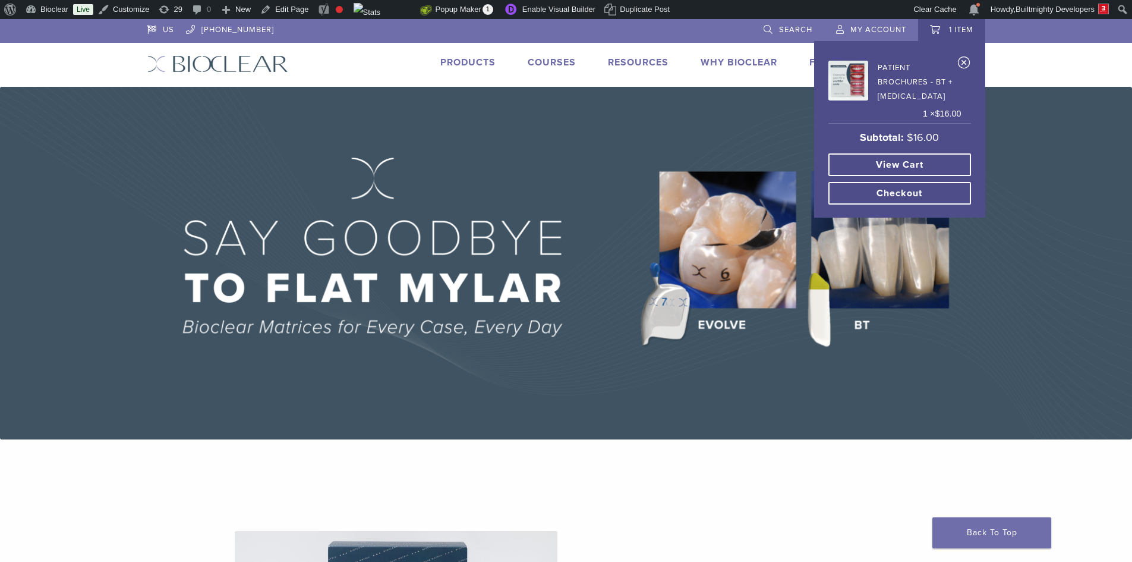
click at [890, 163] on link "View cart" at bounding box center [900, 164] width 143 height 23
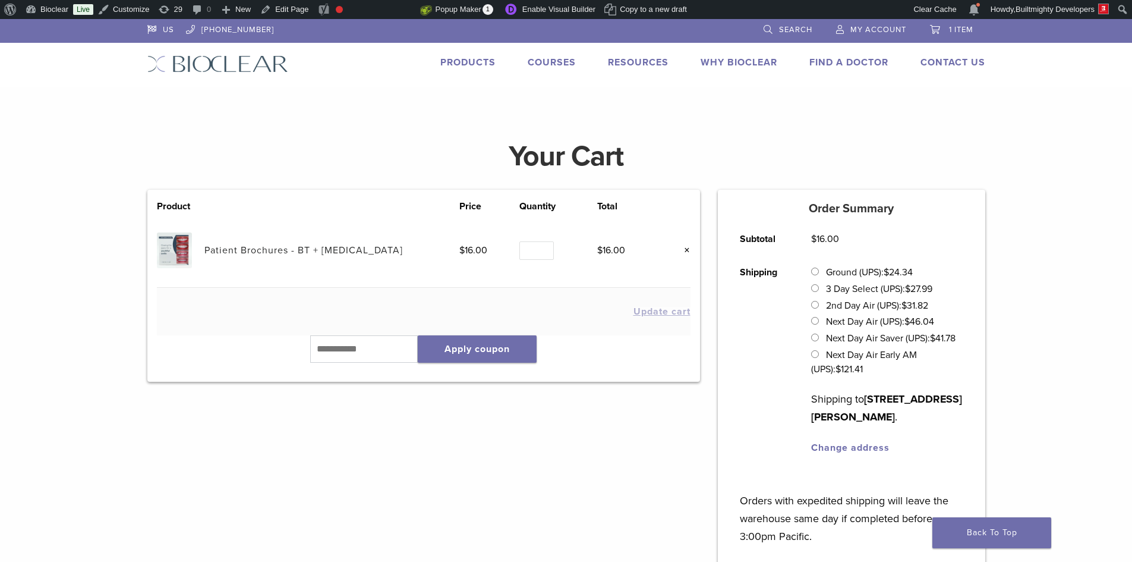
click at [687, 249] on link "×" at bounding box center [682, 249] width 15 height 15
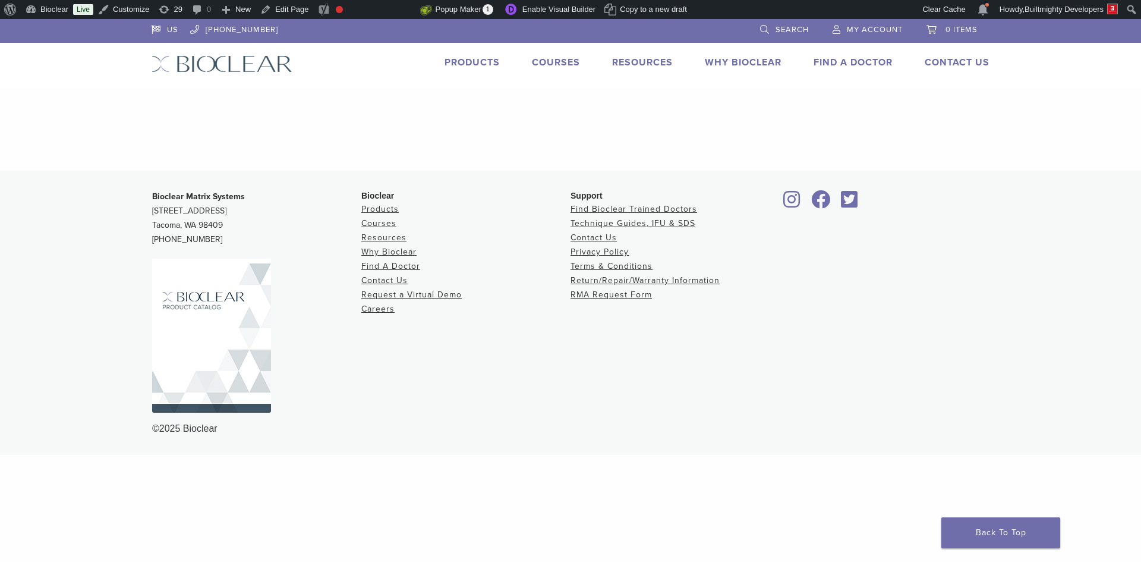
click at [255, 70] on img at bounding box center [222, 63] width 141 height 17
